Goal: Task Accomplishment & Management: Manage account settings

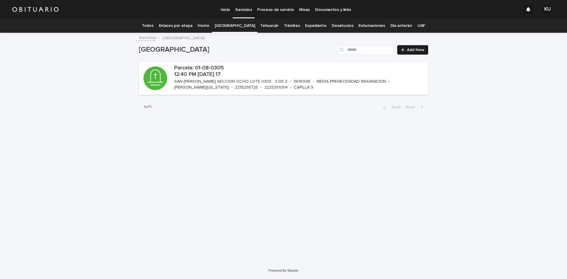
click at [153, 24] on link "Todos" at bounding box center [148, 26] width 12 height 14
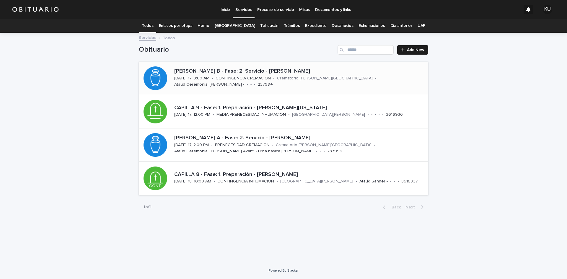
click at [259, 73] on p "[PERSON_NAME] B - Fase: 2. Servicio - [PERSON_NAME]" at bounding box center [299, 71] width 251 height 6
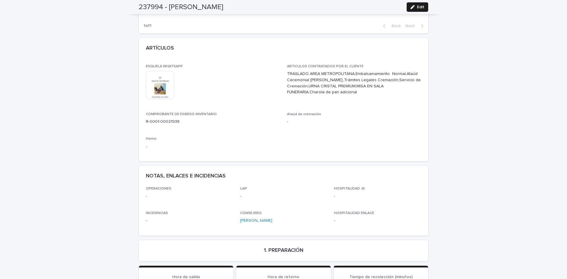
scroll to position [278, 0]
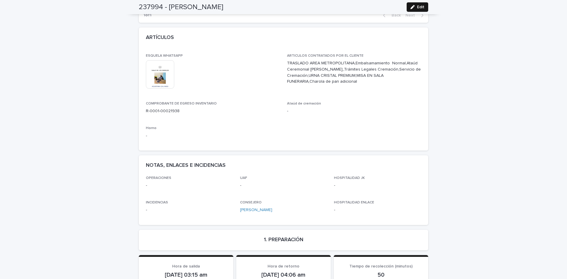
click at [419, 6] on span "Edit" at bounding box center [420, 7] width 7 height 4
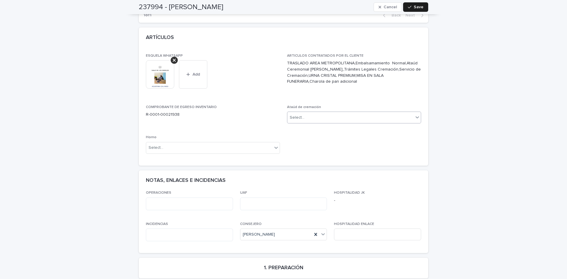
click at [417, 114] on icon at bounding box center [417, 117] width 6 height 6
click at [416, 117] on icon at bounding box center [417, 118] width 4 height 2
click at [416, 114] on icon at bounding box center [417, 117] width 6 height 6
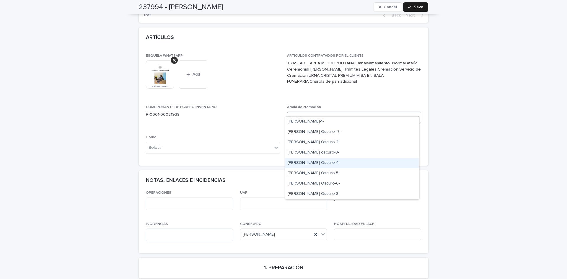
click at [343, 161] on div "[PERSON_NAME] Oscuro-4-" at bounding box center [351, 163] width 133 height 10
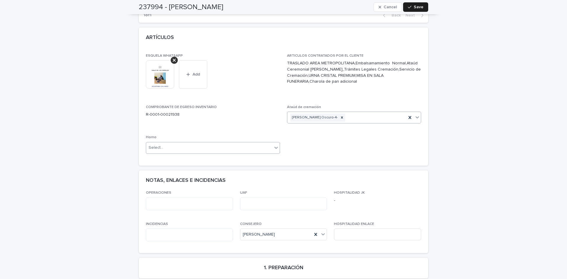
click at [234, 143] on div "Select..." at bounding box center [209, 148] width 126 height 10
click at [231, 166] on div "Horno B" at bounding box center [210, 162] width 133 height 10
click at [420, 6] on span "Save" at bounding box center [418, 7] width 10 height 4
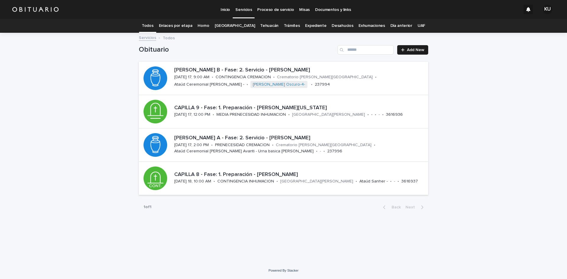
click at [318, 26] on link "Expediente" at bounding box center [315, 26] width 21 height 14
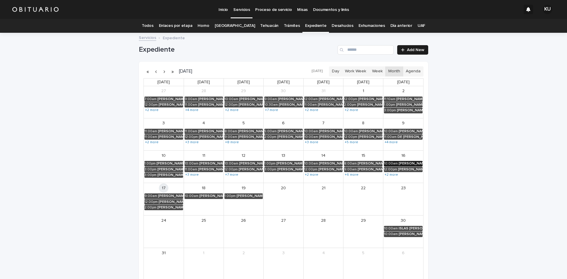
click at [398, 164] on div "[PERSON_NAME] [PERSON_NAME]" at bounding box center [410, 163] width 24 height 4
click at [443, 151] on button "×" at bounding box center [439, 151] width 7 height 7
click at [404, 171] on div "[PERSON_NAME]" at bounding box center [410, 169] width 24 height 4
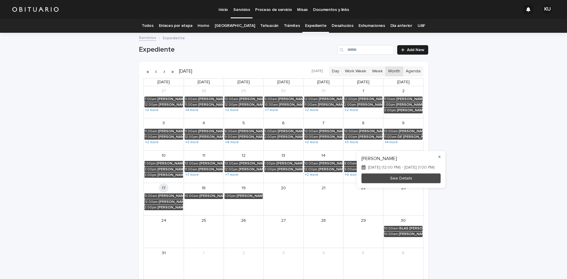
click at [443, 155] on button "×" at bounding box center [439, 156] width 7 height 7
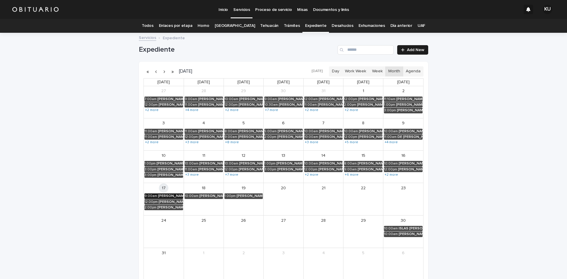
click at [175, 194] on div "[PERSON_NAME]" at bounding box center [170, 196] width 25 height 4
click at [203, 182] on button "×" at bounding box center [199, 183] width 7 height 7
click at [172, 201] on div "[PERSON_NAME][US_STATE]" at bounding box center [170, 202] width 24 height 4
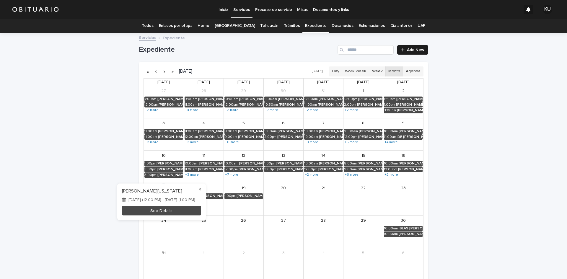
click at [203, 190] on button "×" at bounding box center [199, 189] width 7 height 7
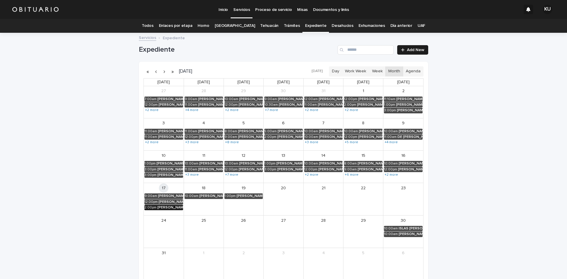
click at [175, 207] on div "[PERSON_NAME]" at bounding box center [170, 207] width 26 height 4
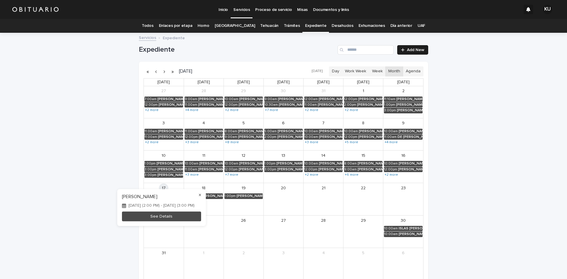
click at [203, 194] on button "×" at bounding box center [199, 195] width 7 height 7
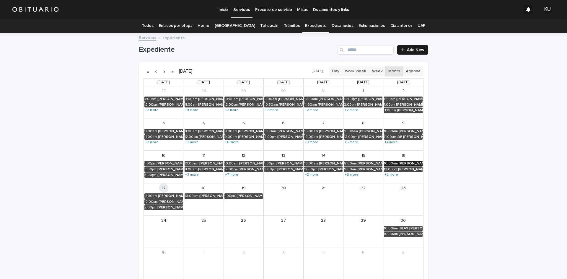
click at [398, 165] on div "[PERSON_NAME] [PERSON_NAME]" at bounding box center [410, 163] width 24 height 4
click at [443, 151] on button "×" at bounding box center [439, 151] width 7 height 7
click at [407, 168] on div "[PERSON_NAME]" at bounding box center [410, 169] width 24 height 4
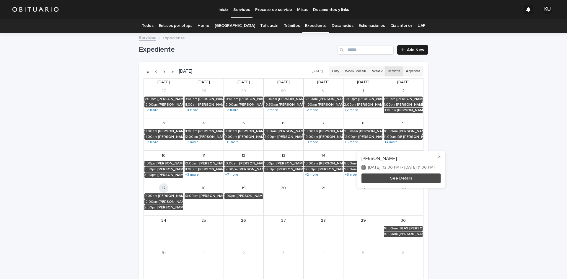
click at [443, 156] on button "×" at bounding box center [439, 156] width 7 height 7
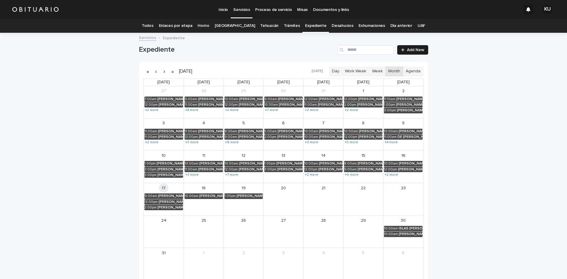
click at [153, 25] on link "Todos" at bounding box center [148, 26] width 12 height 14
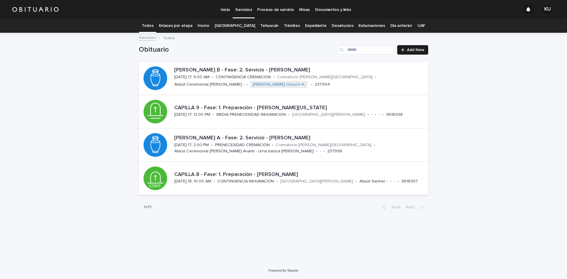
click at [308, 27] on link "Expediente" at bounding box center [315, 26] width 21 height 14
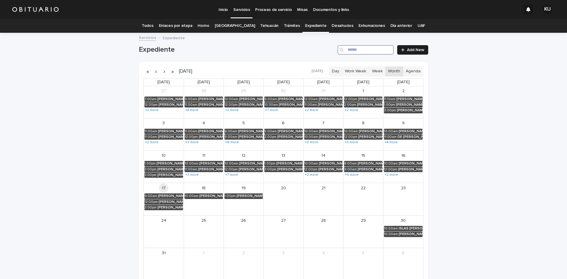
click at [369, 50] on input "Search" at bounding box center [365, 49] width 56 height 9
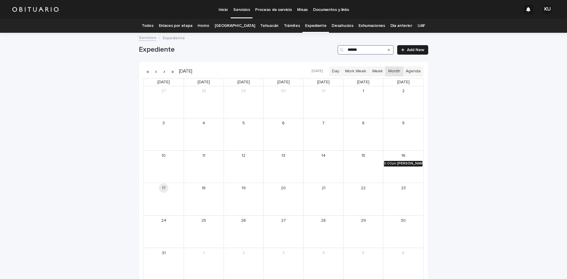
click at [404, 162] on div "[PERSON_NAME] [PERSON_NAME]" at bounding box center [409, 163] width 25 height 4
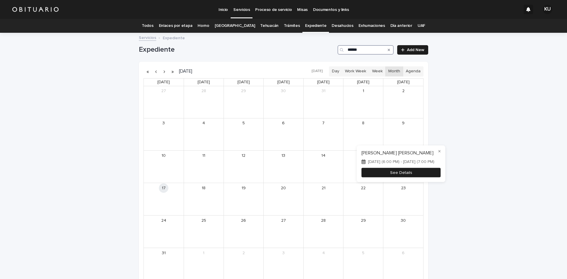
type input "******"
click at [406, 169] on button "See Details" at bounding box center [400, 173] width 79 height 10
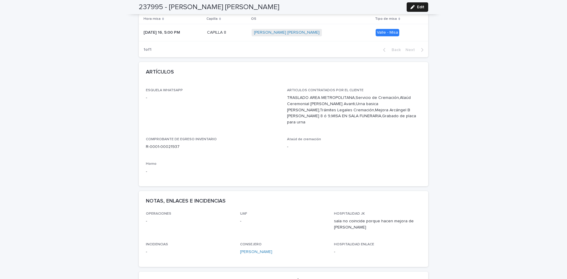
scroll to position [121, 0]
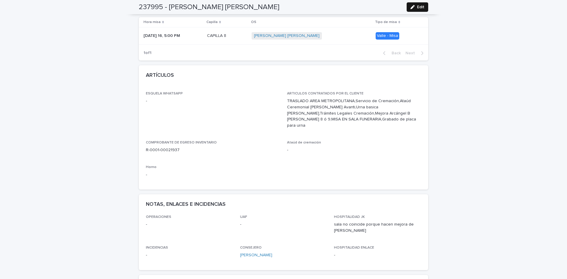
click at [419, 4] on button "Edit" at bounding box center [417, 6] width 22 height 9
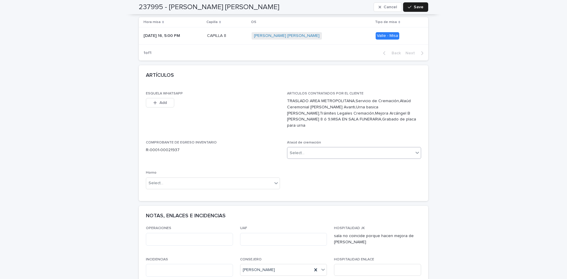
click at [381, 148] on div "Select..." at bounding box center [350, 153] width 126 height 10
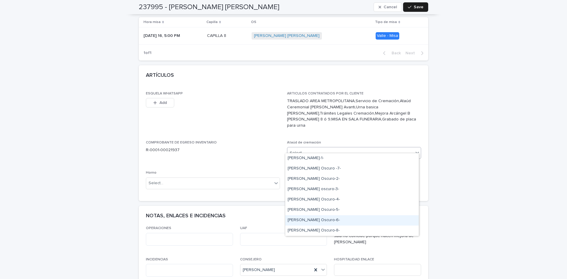
click at [317, 218] on div "[PERSON_NAME] Oscuro-6-" at bounding box center [351, 220] width 133 height 10
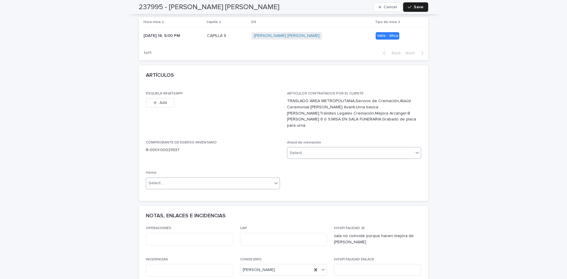
click at [269, 178] on div "Select..." at bounding box center [209, 183] width 126 height 10
click at [259, 201] on div "Horno B" at bounding box center [210, 199] width 133 height 10
click at [416, 8] on span "Save" at bounding box center [418, 7] width 10 height 4
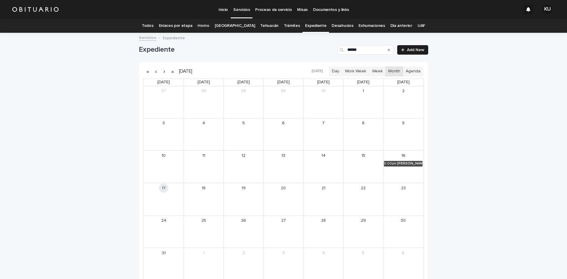
click at [153, 27] on link "Todos" at bounding box center [148, 26] width 12 height 14
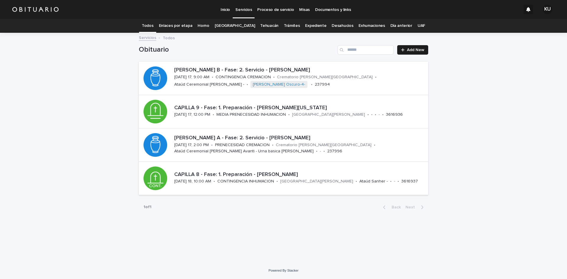
click at [246, 26] on link "[GEOGRAPHIC_DATA]" at bounding box center [235, 26] width 40 height 14
